Goal: Information Seeking & Learning: Check status

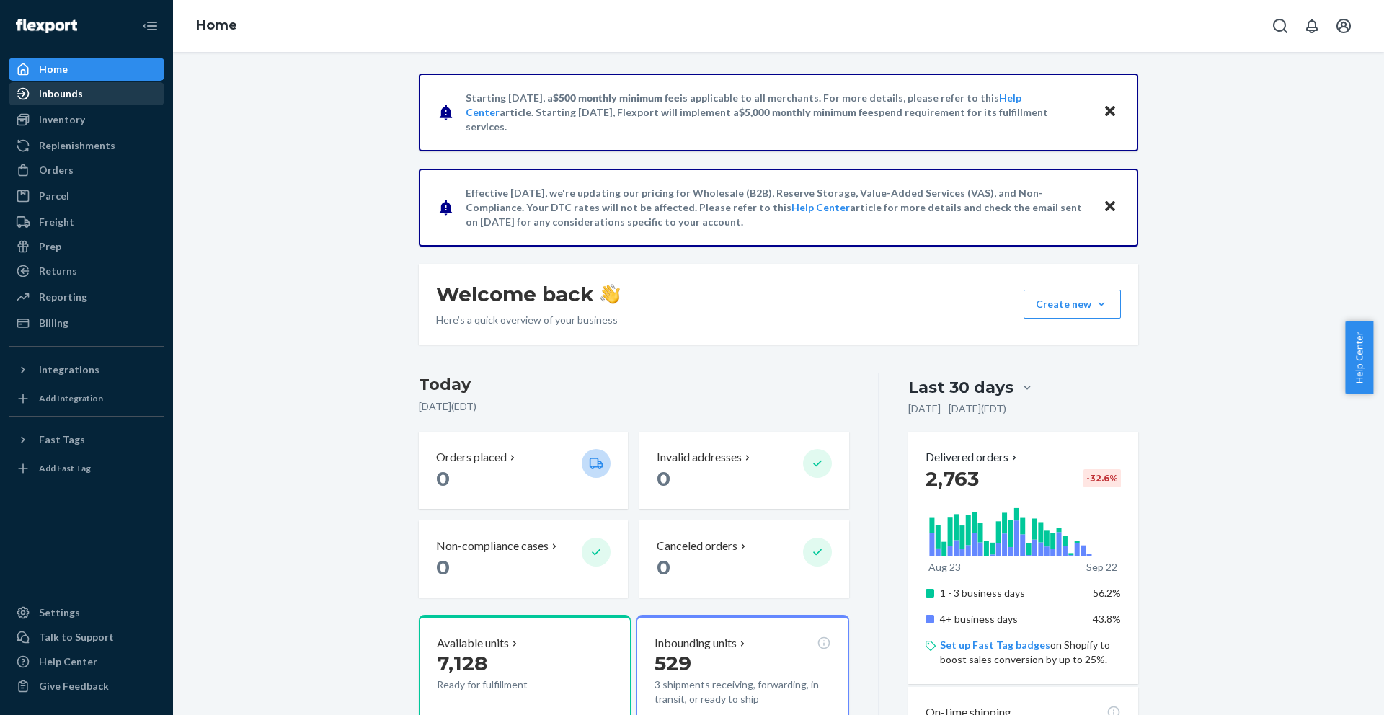
click at [63, 94] on div "Inbounds" at bounding box center [61, 94] width 44 height 14
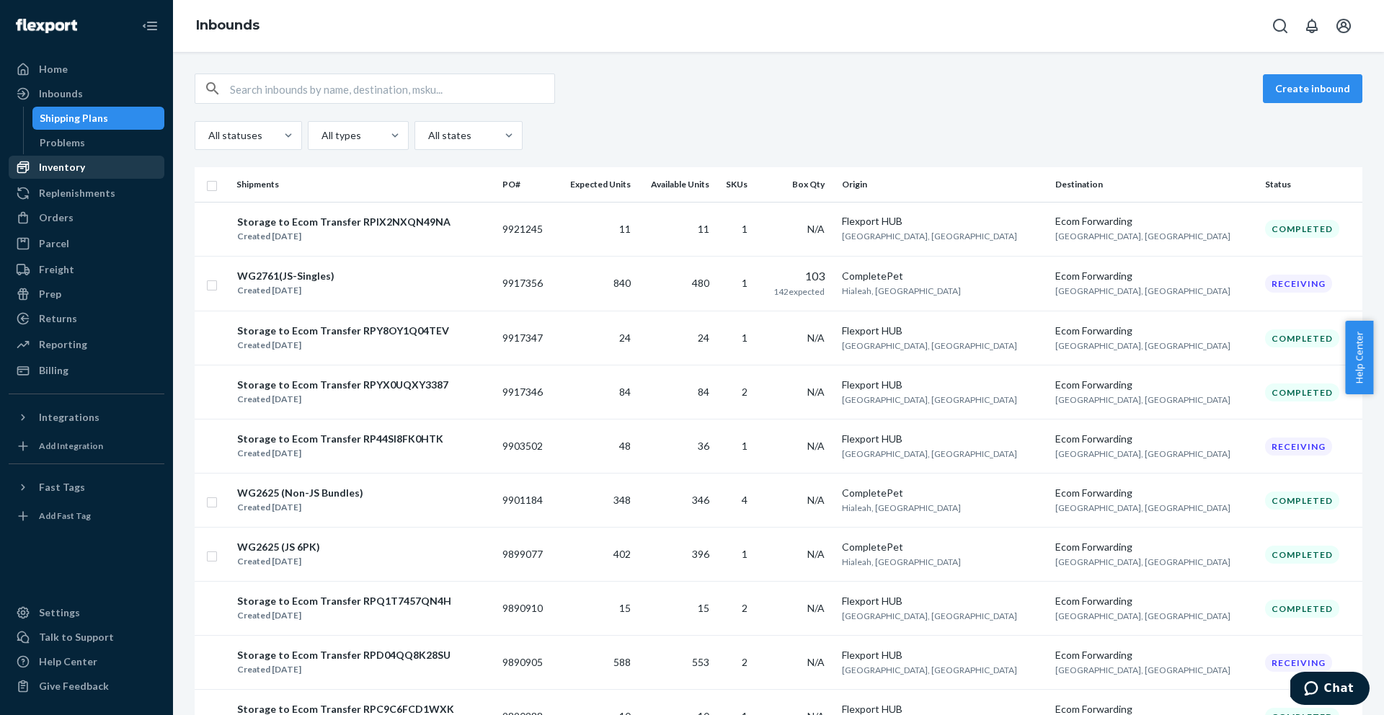
click at [85, 169] on div "Inventory" at bounding box center [86, 167] width 153 height 20
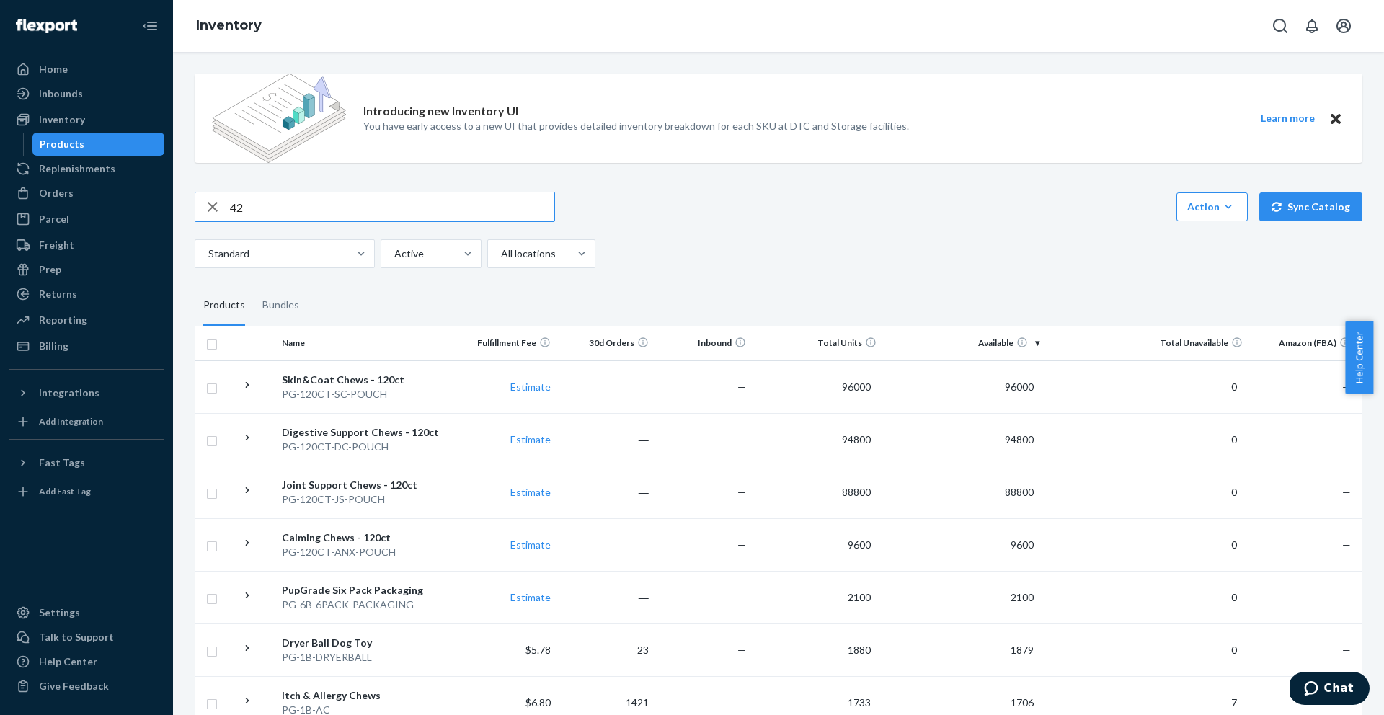
type input "4"
type input "dc"
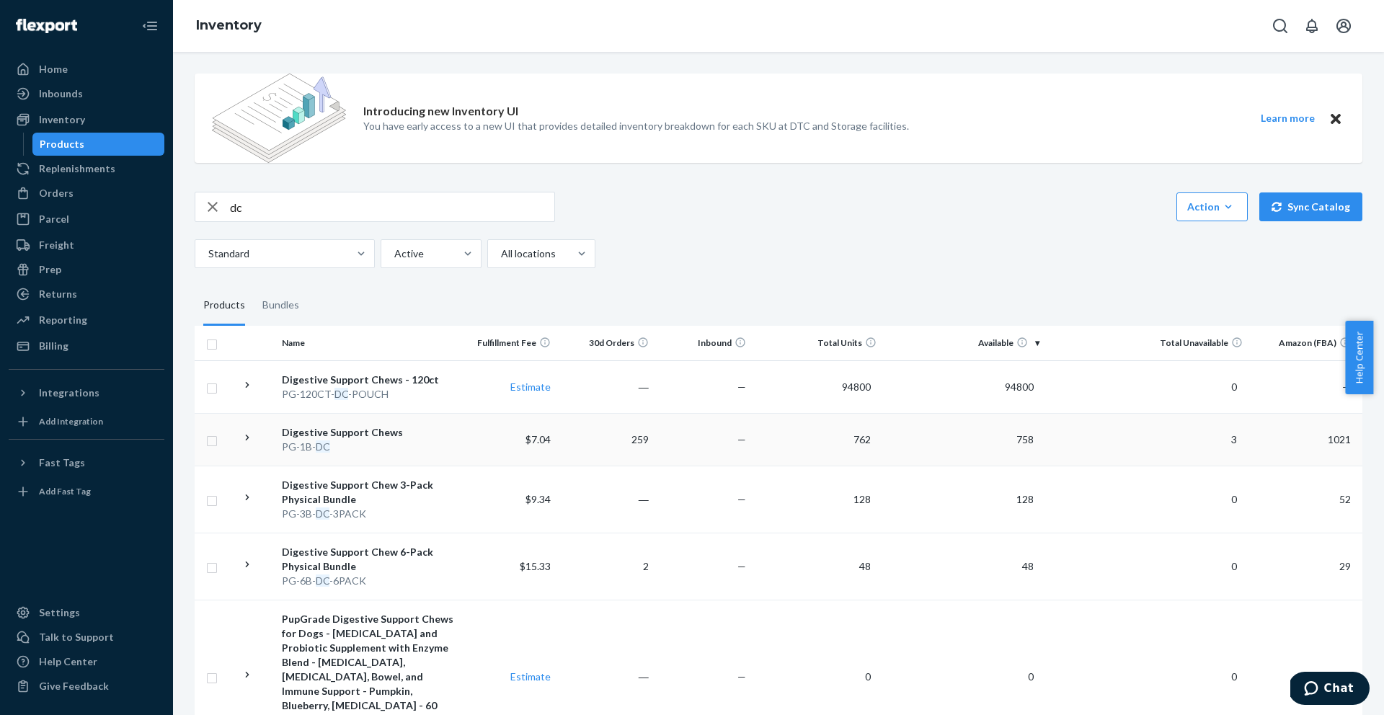
click at [379, 447] on div "PG-1B- DC" at bounding box center [368, 447] width 172 height 14
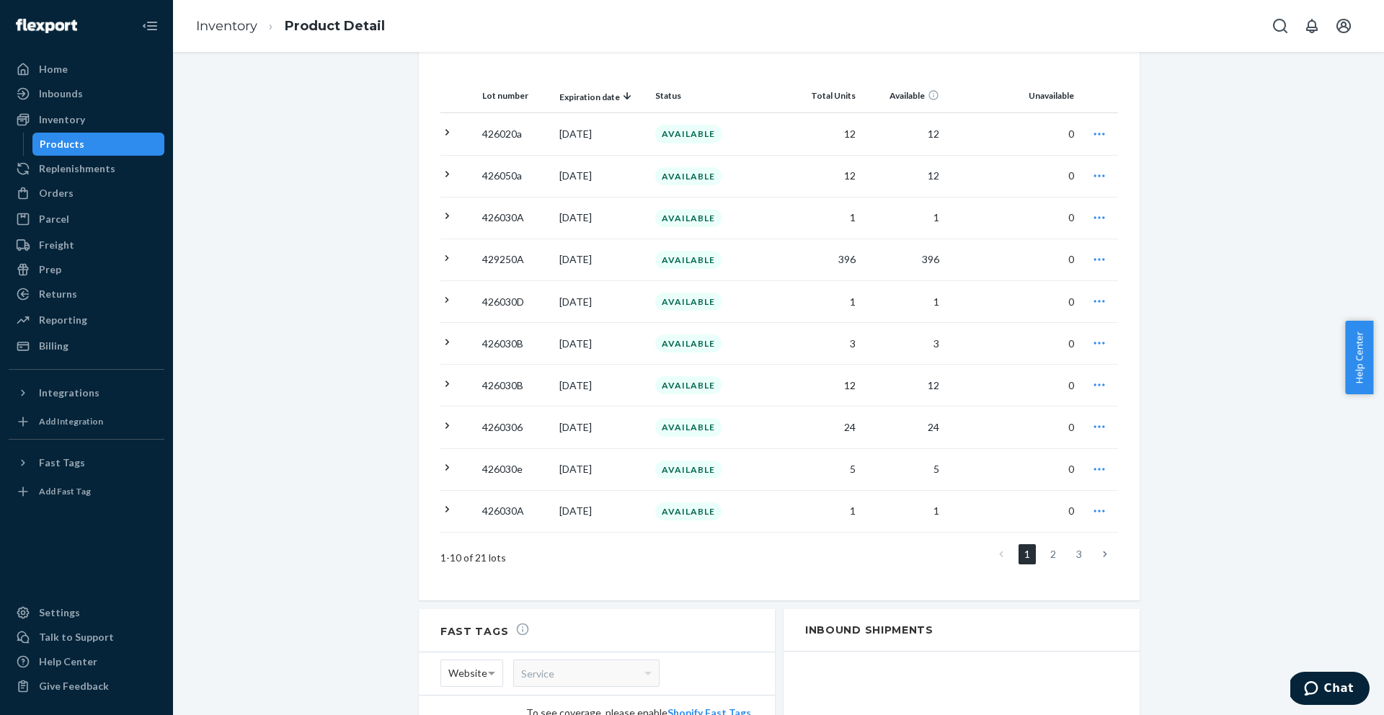
scroll to position [1420, 0]
click at [1051, 545] on link "2" at bounding box center [1053, 555] width 17 height 20
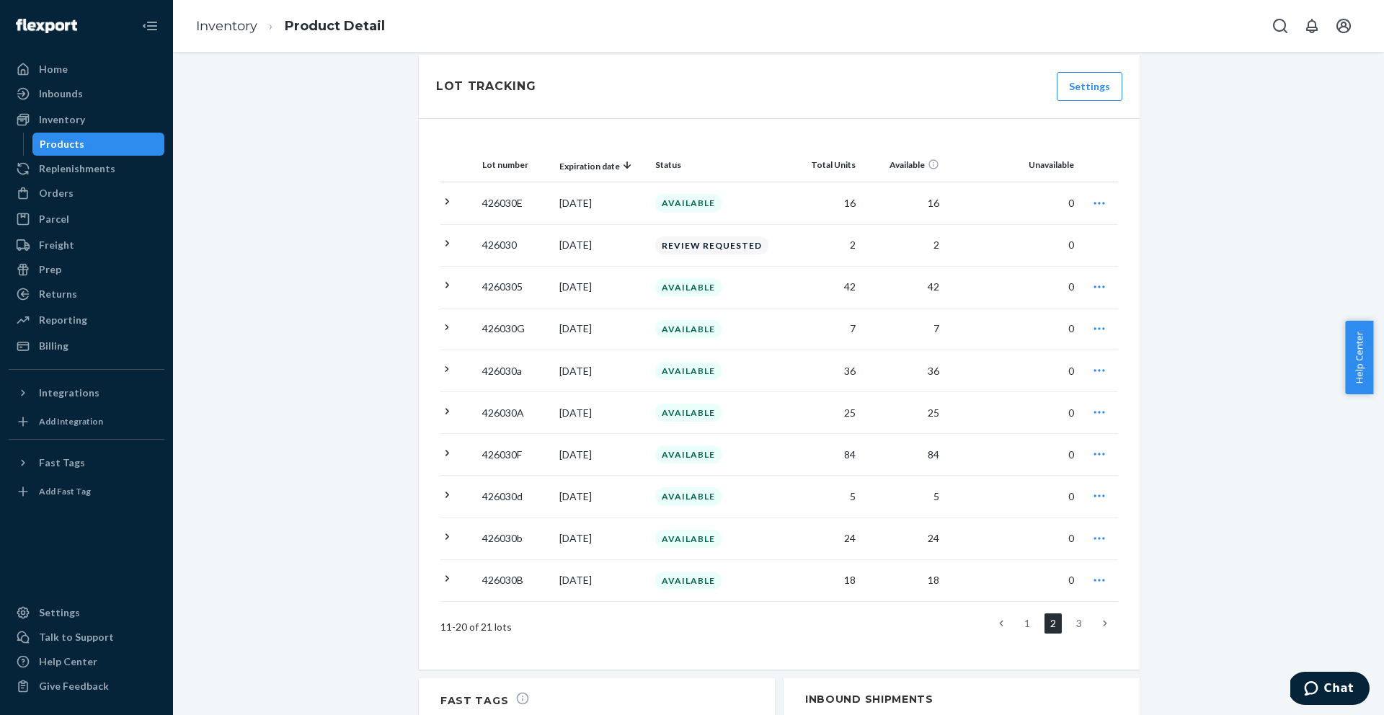
scroll to position [1354, 0]
click at [432, 180] on div "Lot number Expiration date Status Total Units Available Unavailable 426030E [DA…" at bounding box center [779, 391] width 721 height 551
click at [446, 192] on icon at bounding box center [448, 199] width 14 height 14
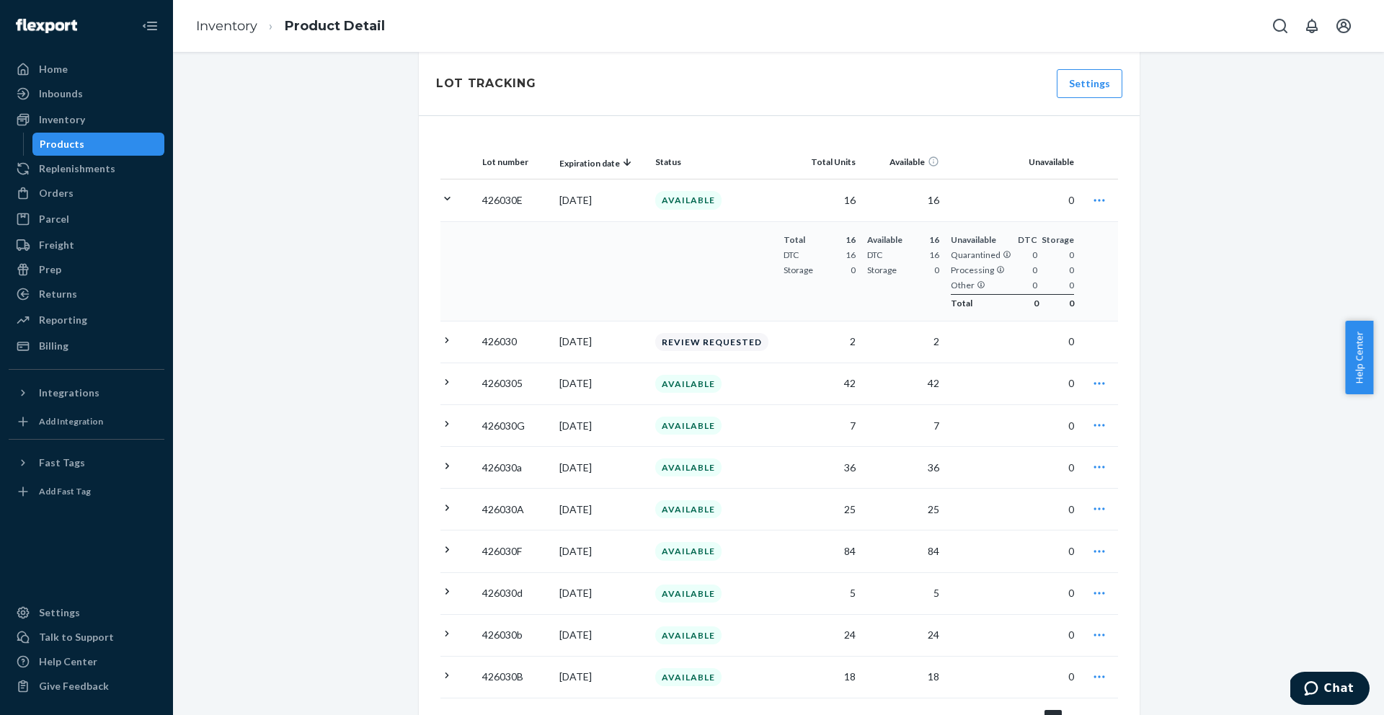
click at [445, 192] on icon at bounding box center [448, 199] width 14 height 14
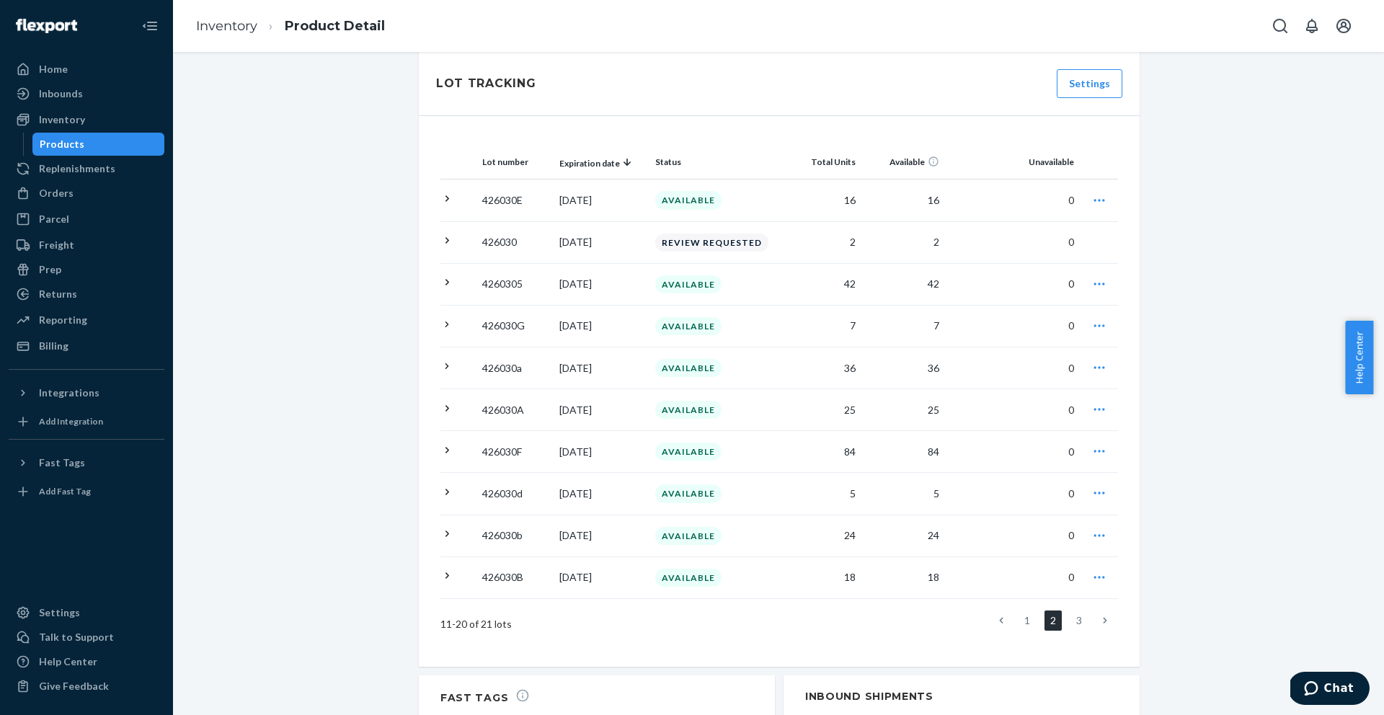
click at [446, 280] on icon at bounding box center [448, 283] width 4 height 6
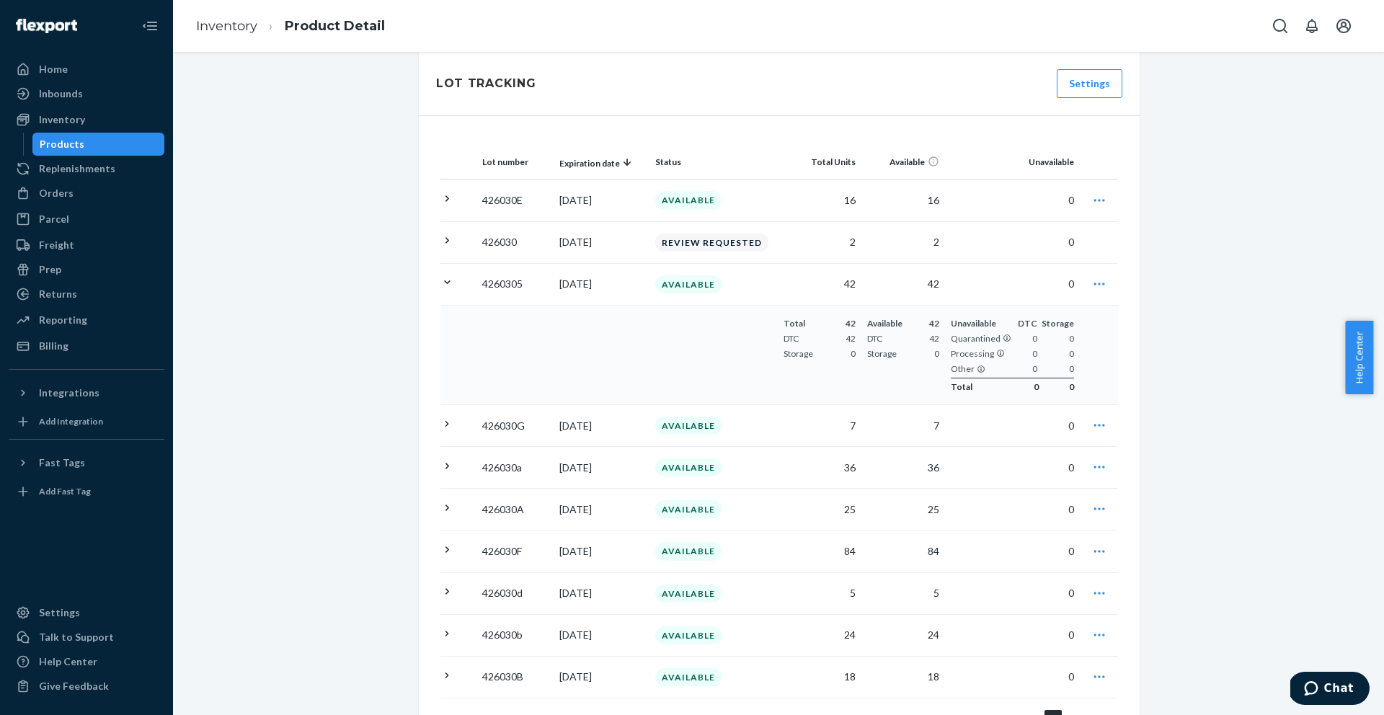
click at [444, 280] on icon at bounding box center [447, 282] width 6 height 4
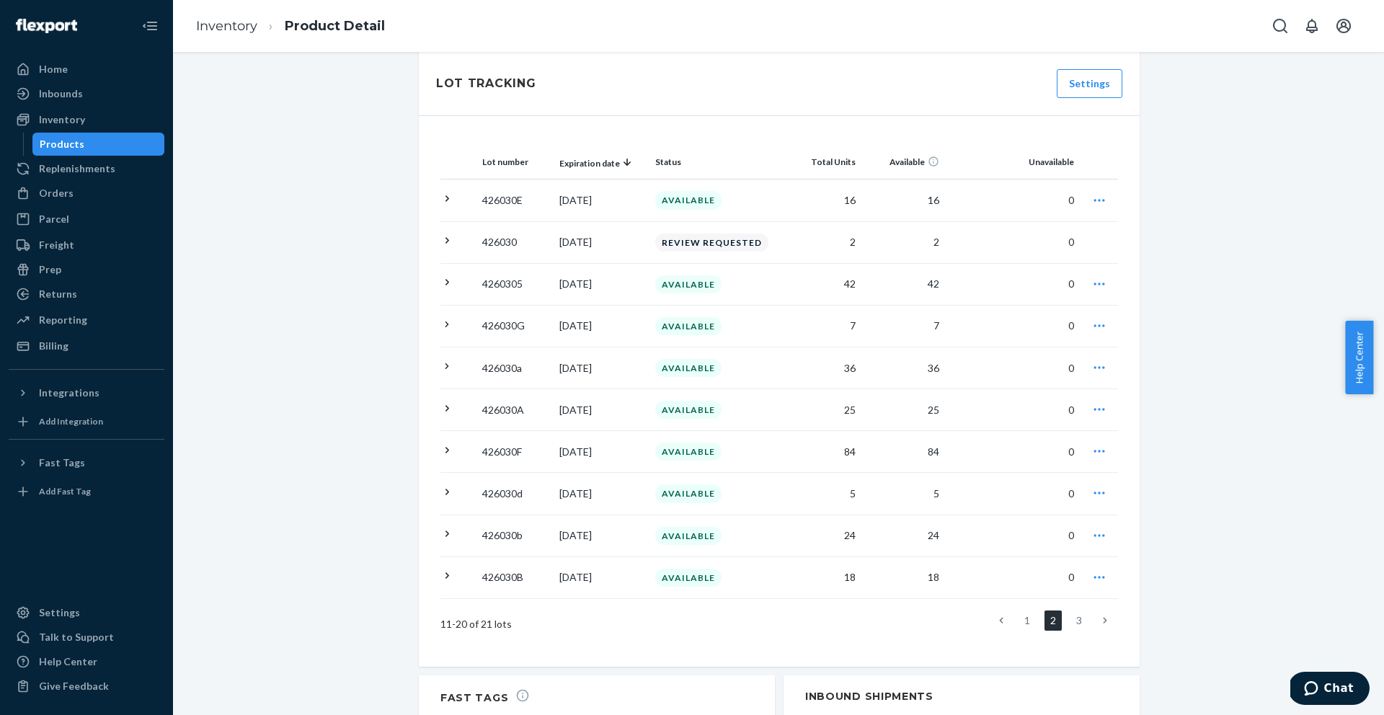
click at [1071, 611] on link "3" at bounding box center [1079, 621] width 17 height 20
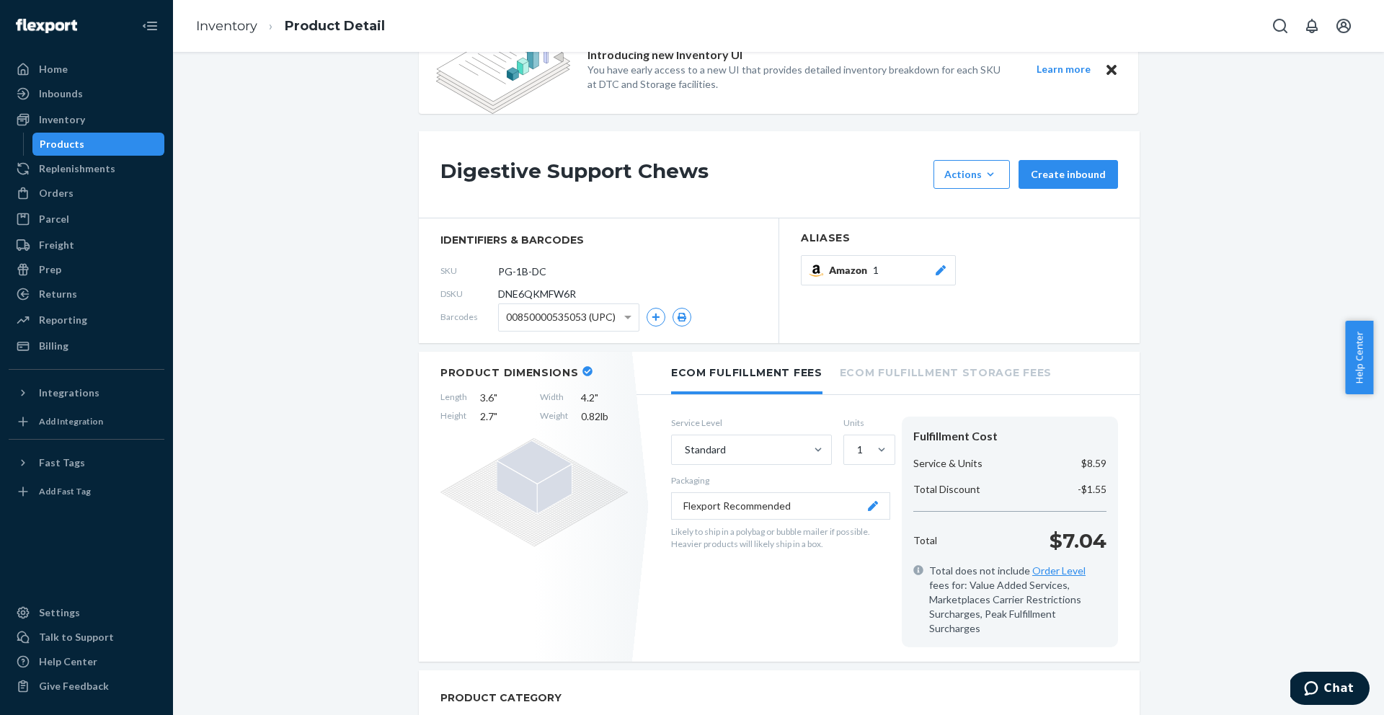
scroll to position [0, 0]
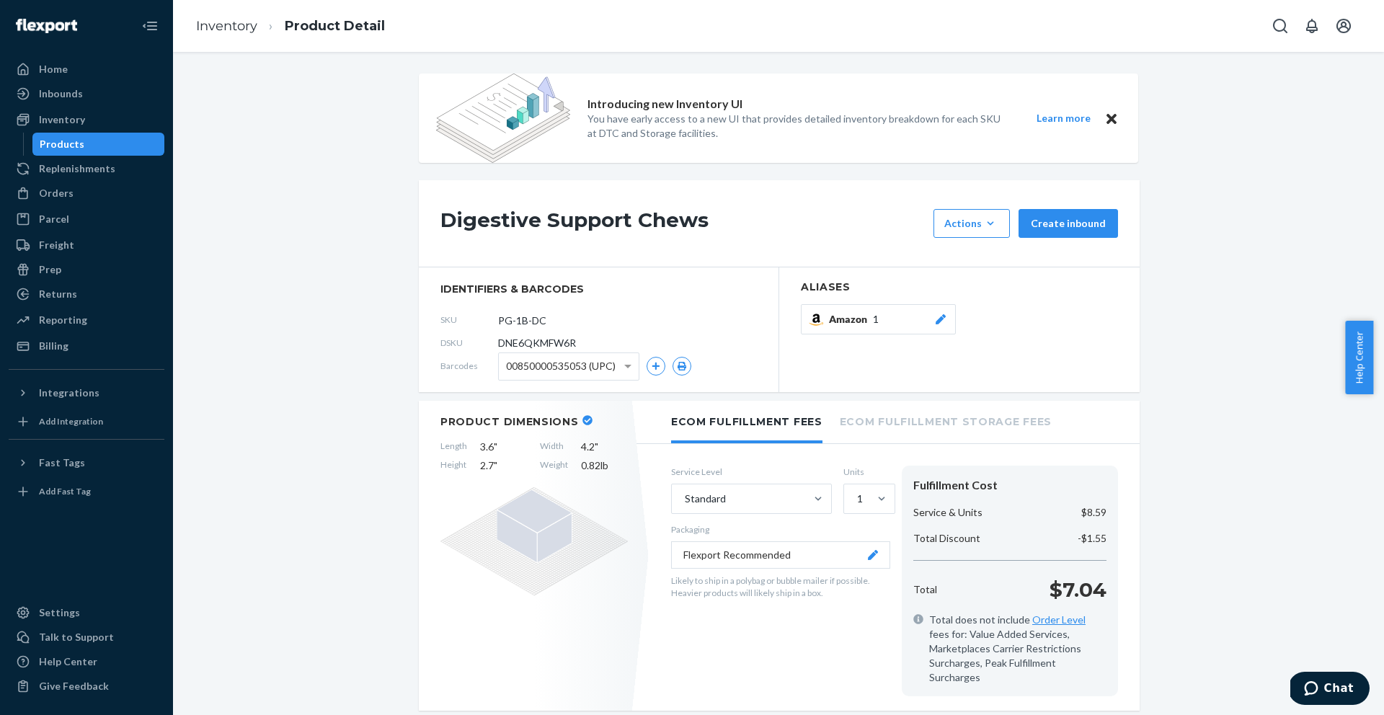
click at [528, 335] on div "DSKU DNE6QKMFW6R" at bounding box center [599, 343] width 317 height 23
click at [542, 341] on span "DNE6QKMFW6R" at bounding box center [537, 343] width 78 height 14
copy span "DNE6QKMFW6R"
